Goal: Find specific page/section: Find specific page/section

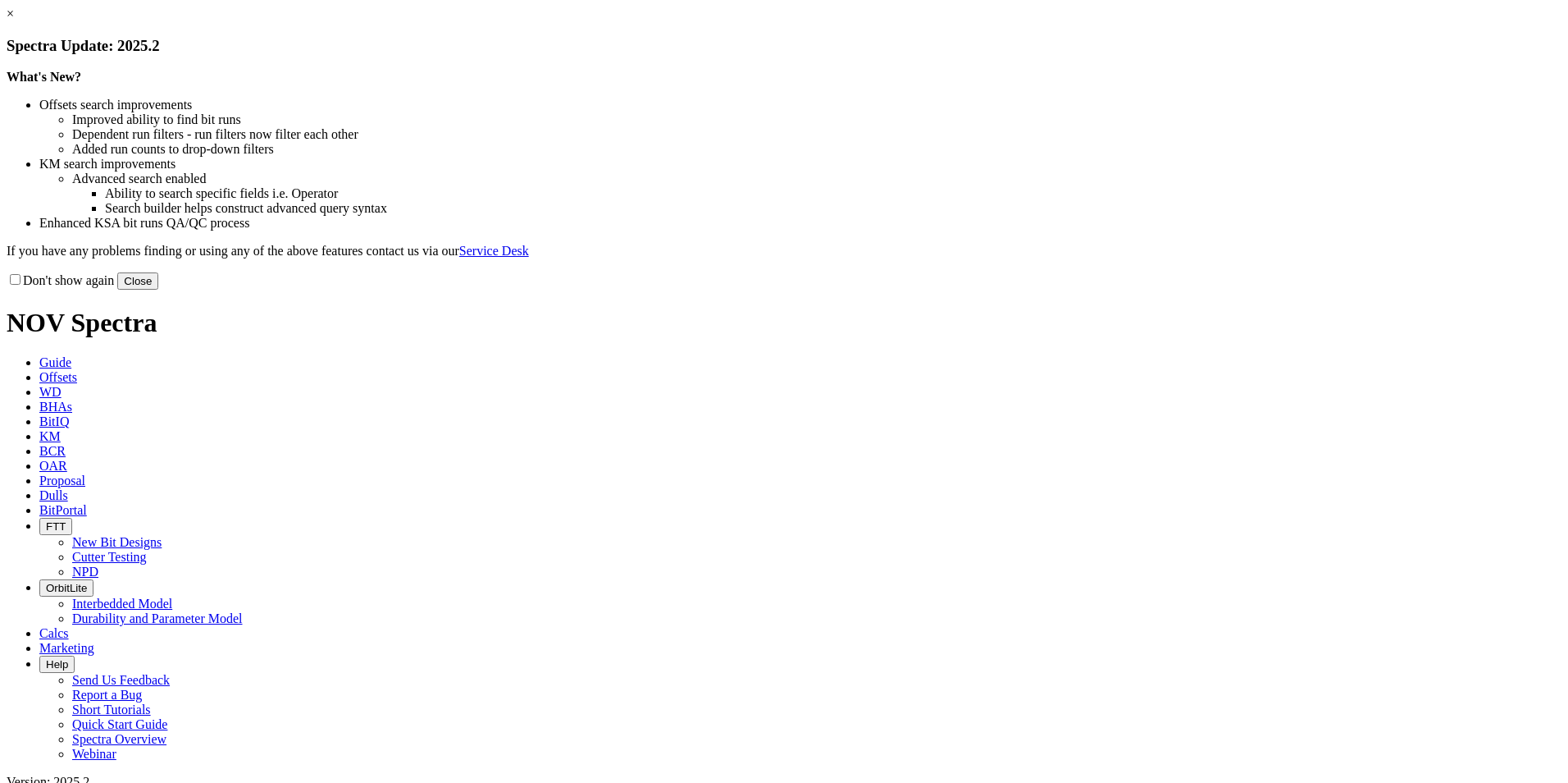
click at [159, 290] on button "Close" at bounding box center [138, 280] width 41 height 17
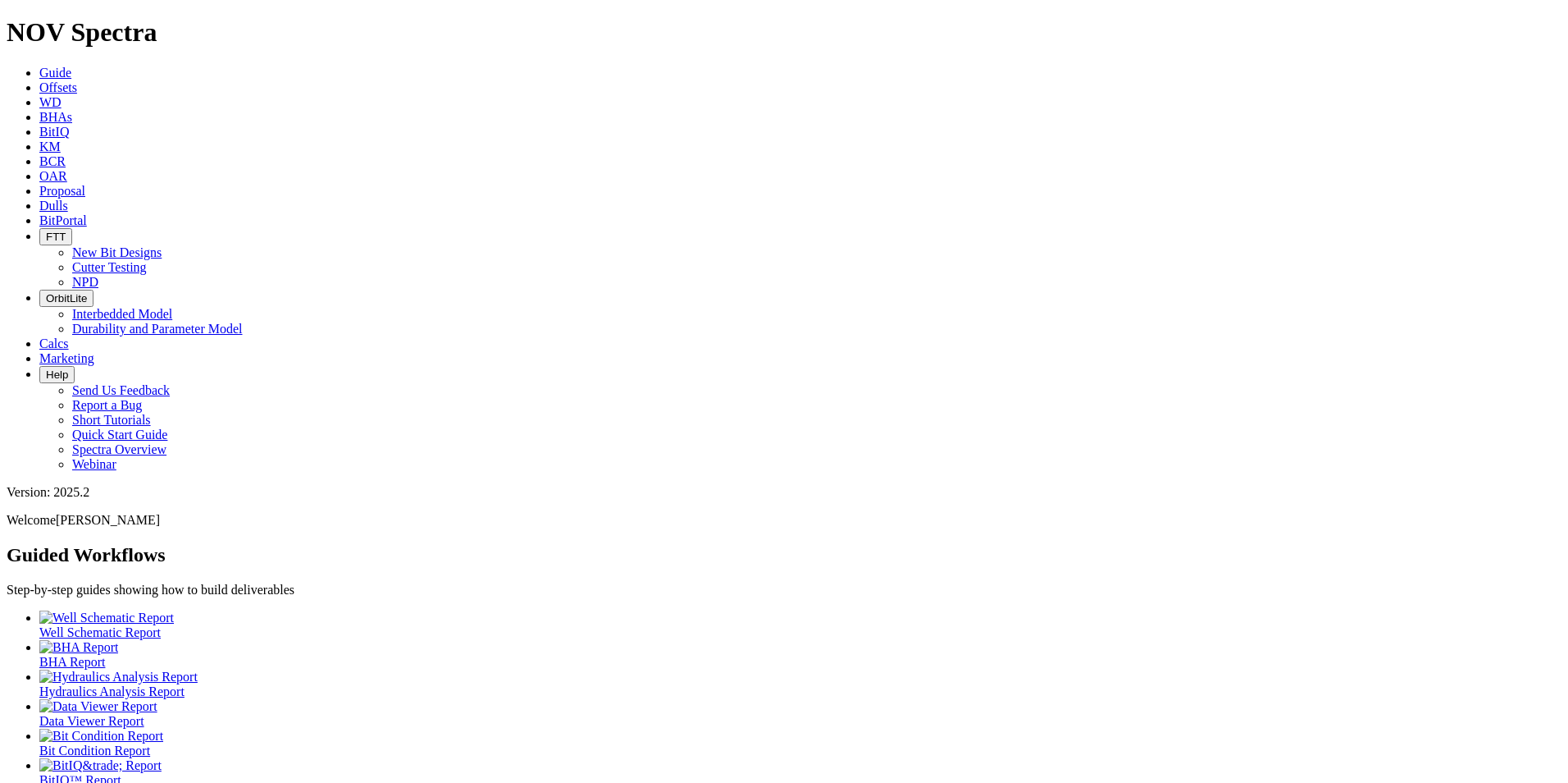
click at [68, 199] on span "Dulls" at bounding box center [53, 206] width 29 height 14
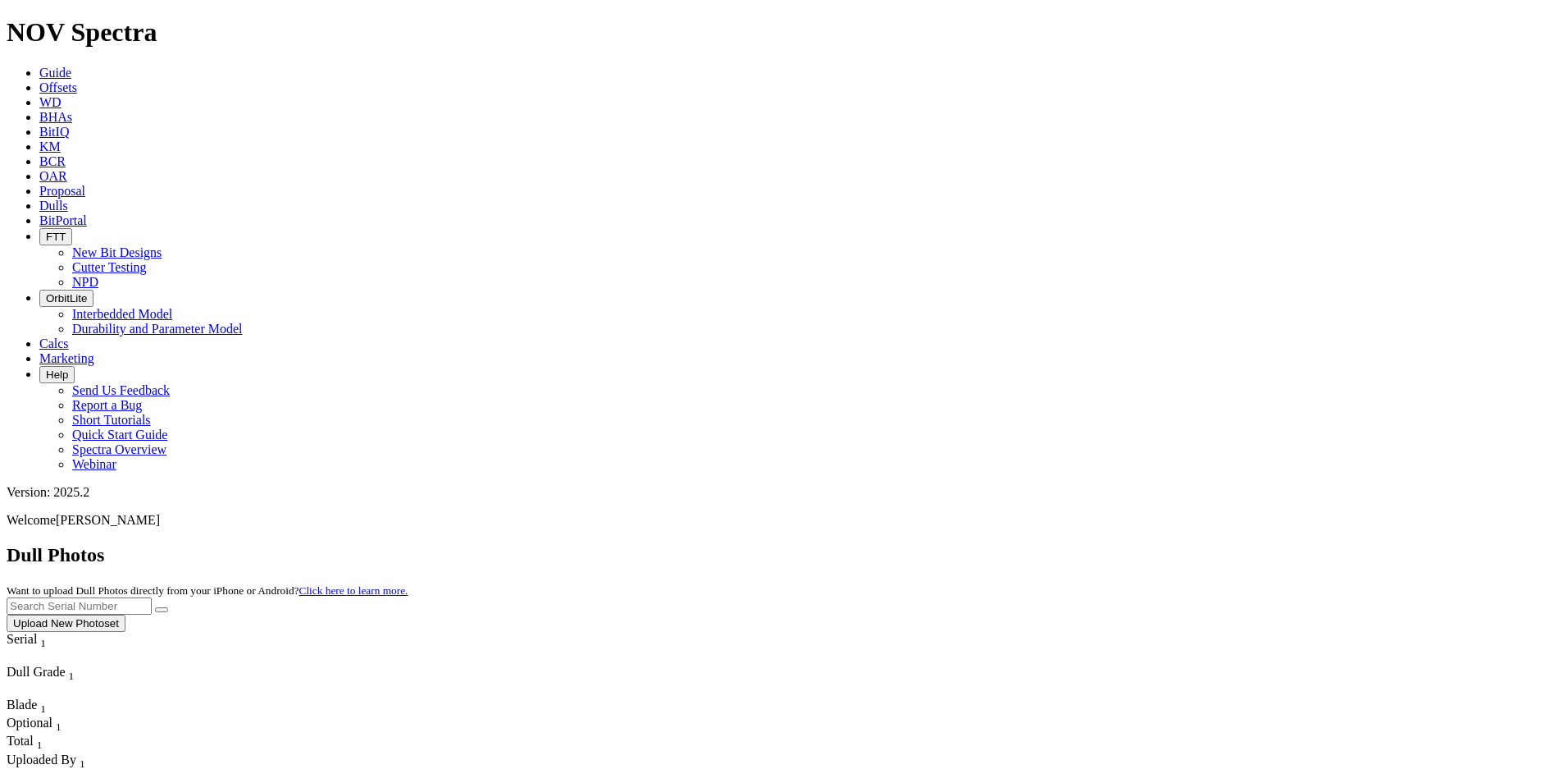
click at [152, 598] on input "text" at bounding box center [78, 606] width 145 height 17
paste input "A321439"
type input "A321439"
click at [168, 607] on button "submit" at bounding box center [161, 610] width 13 height 5
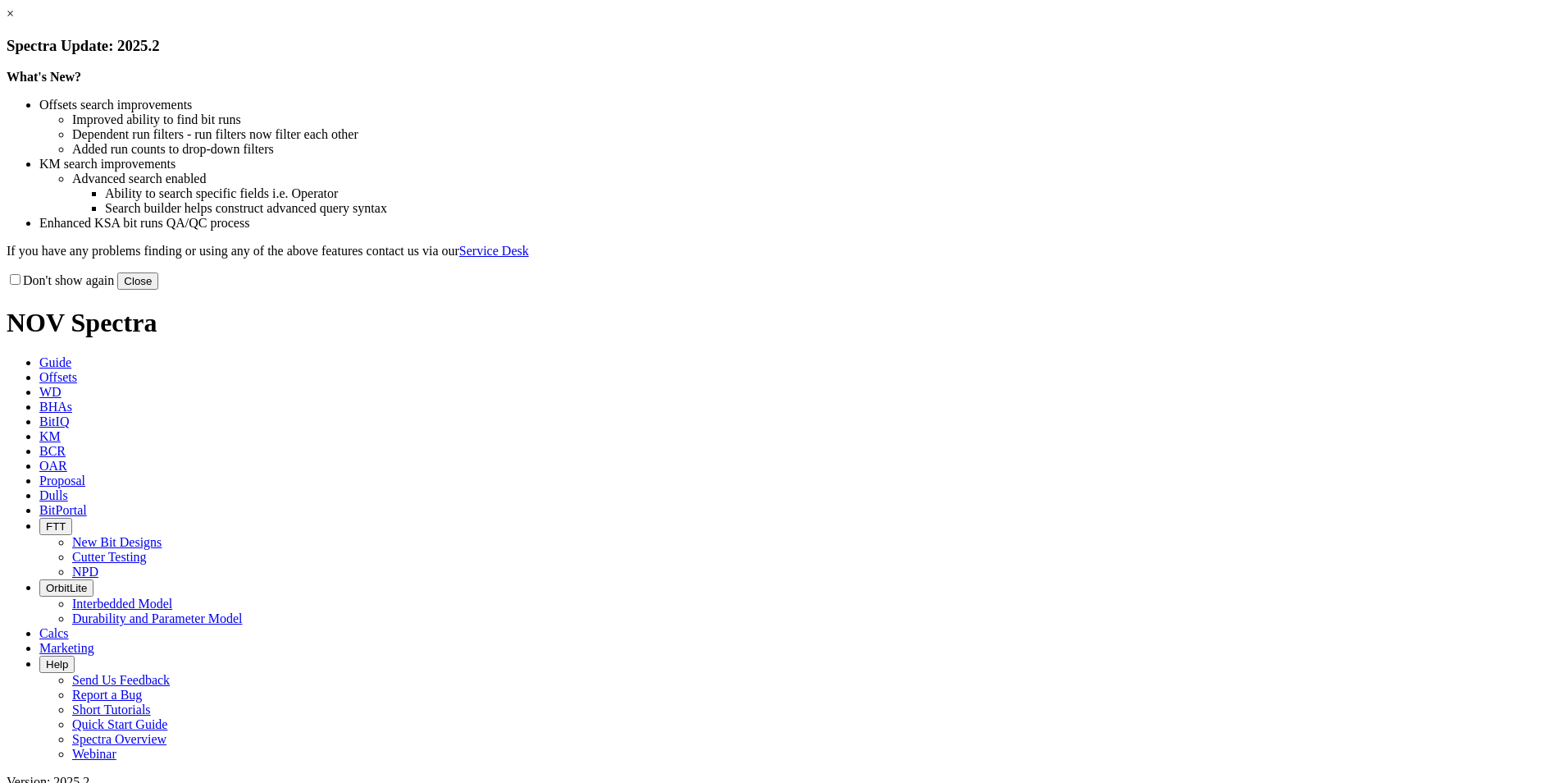
click at [159, 290] on button "Close" at bounding box center [138, 280] width 41 height 17
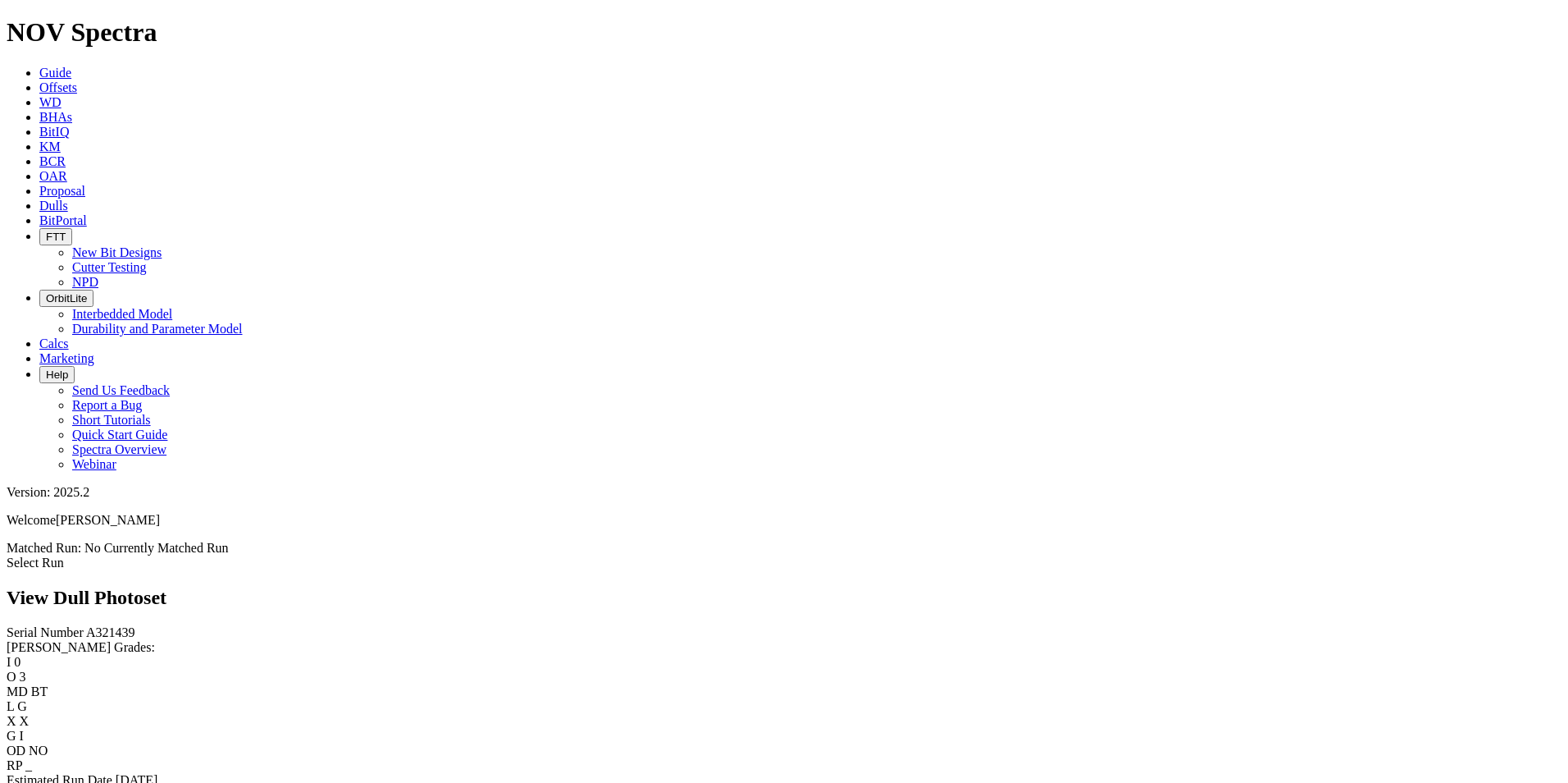
scroll to position [985, 0]
